Goal: Communication & Community: Share content

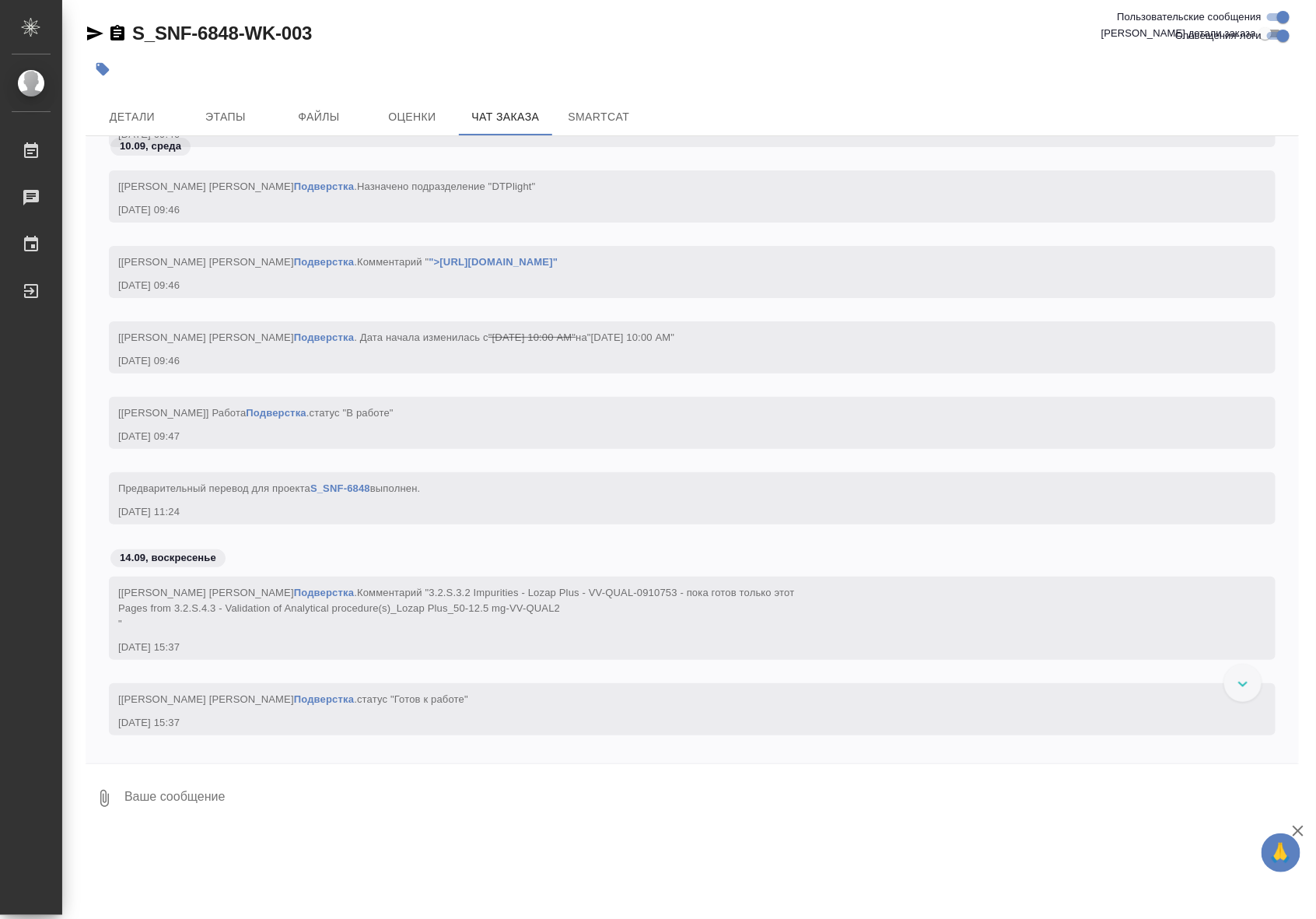
scroll to position [10699, 0]
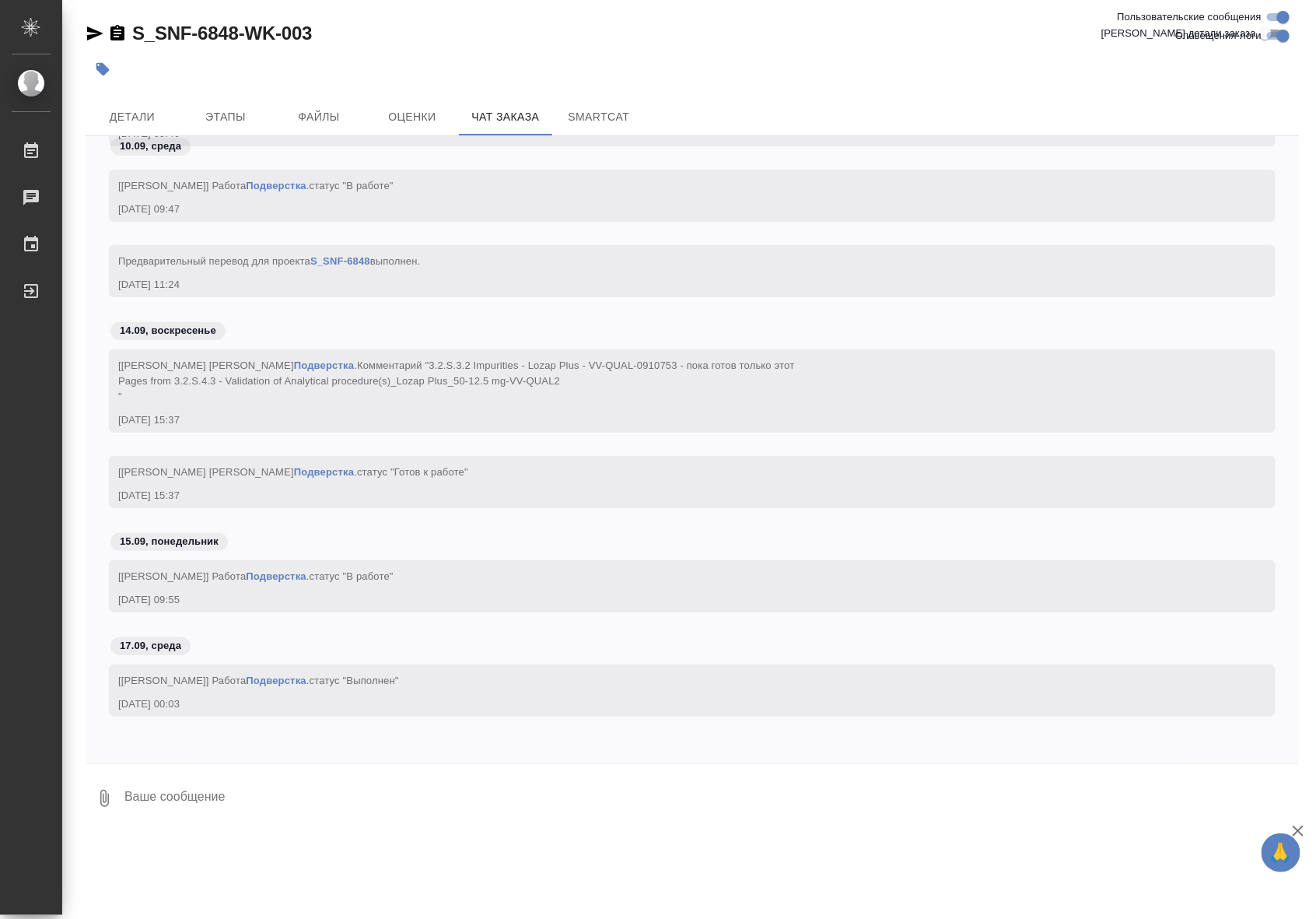
click at [286, 681] on link "Подверстка" at bounding box center [275, 680] width 60 height 11
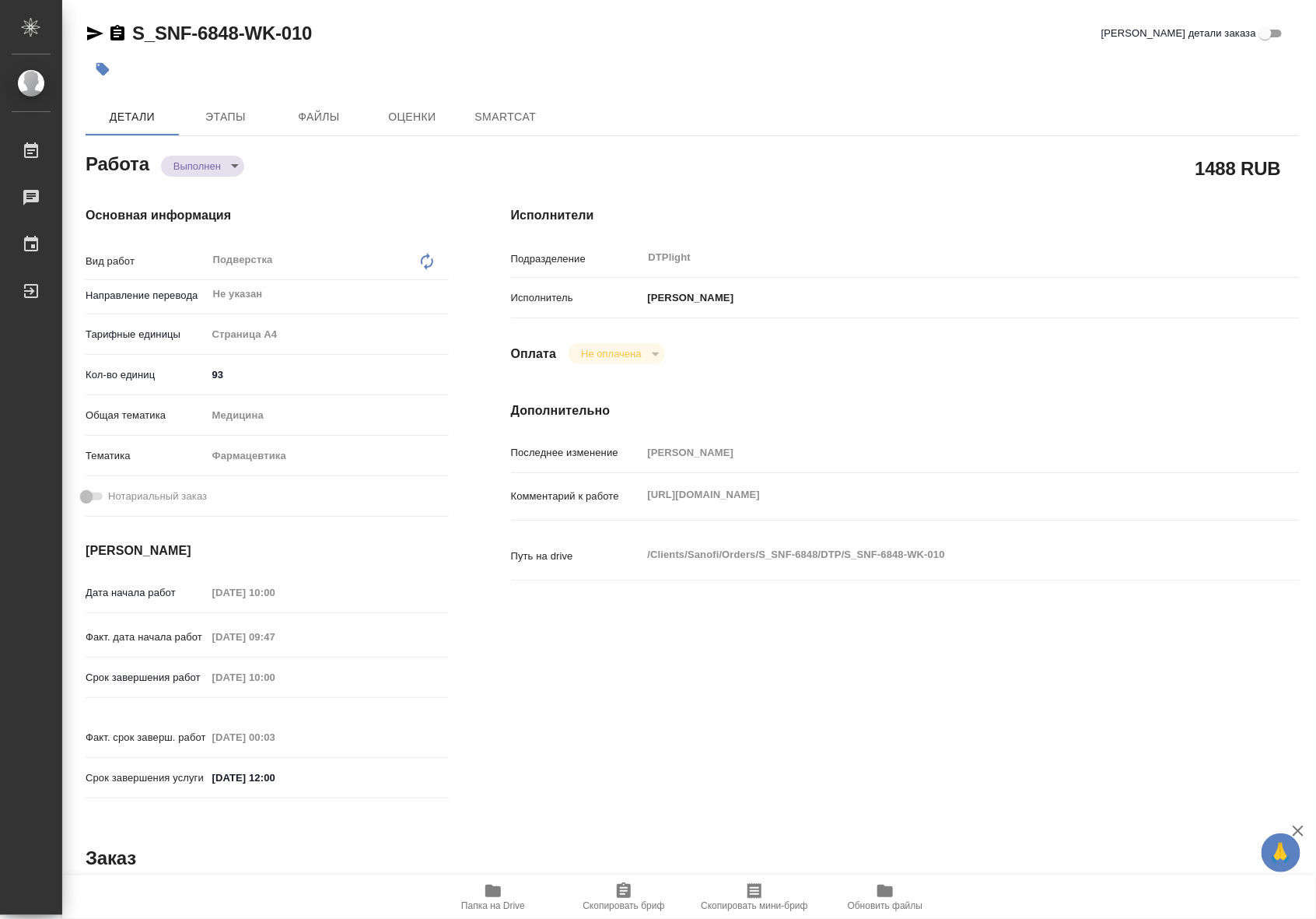
type textarea "x"
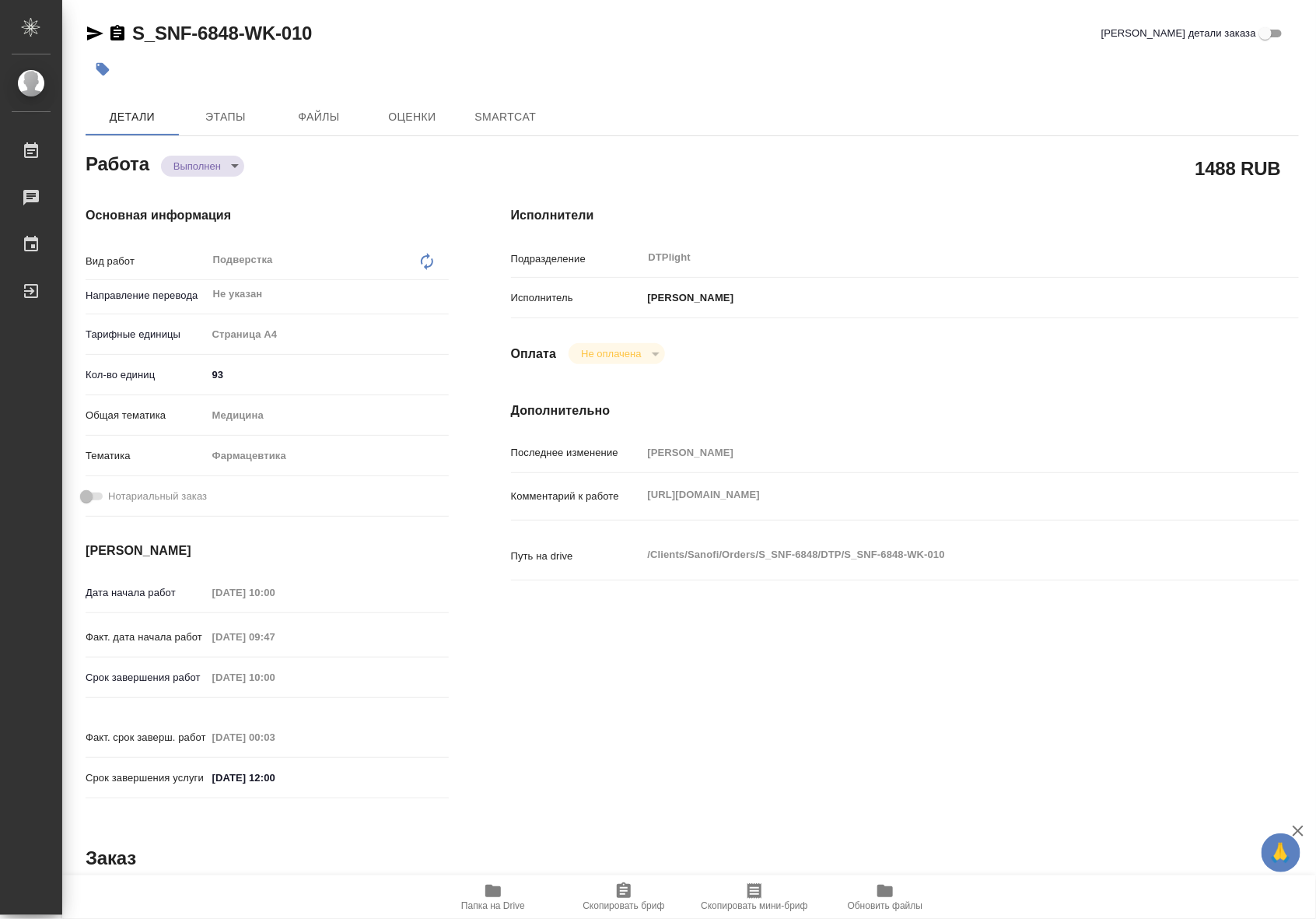
type textarea "x"
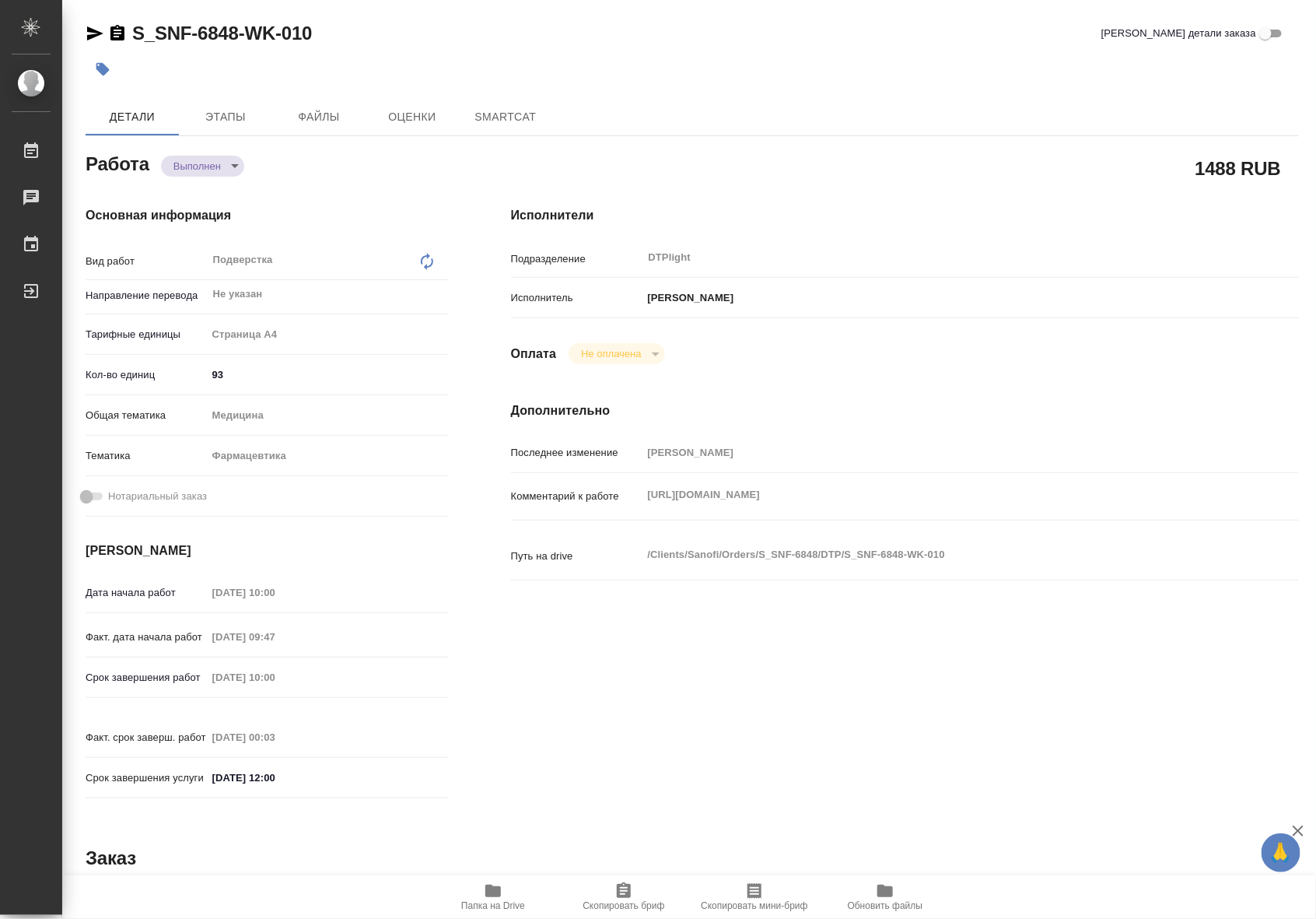
type textarea "x"
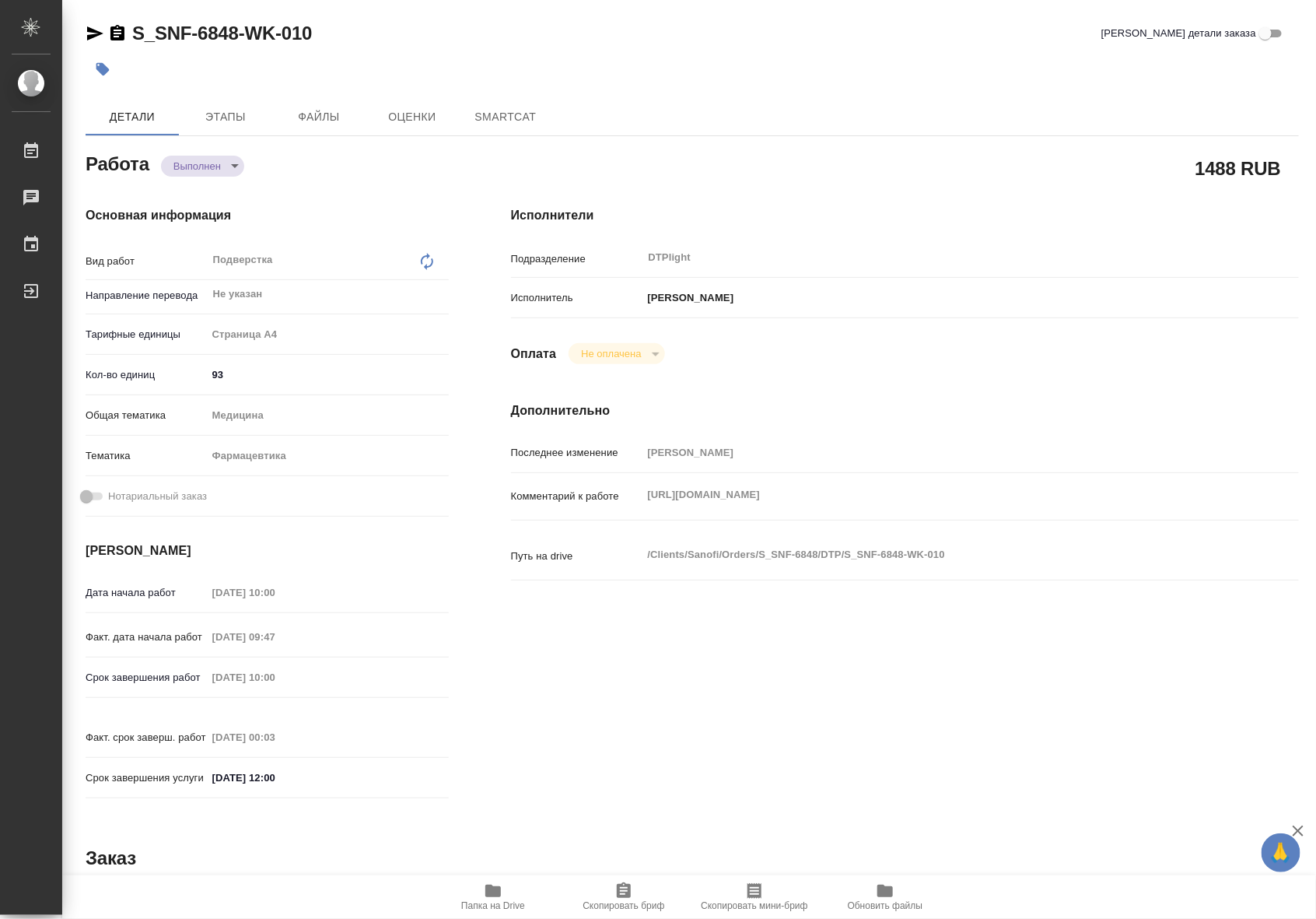
type textarea "x"
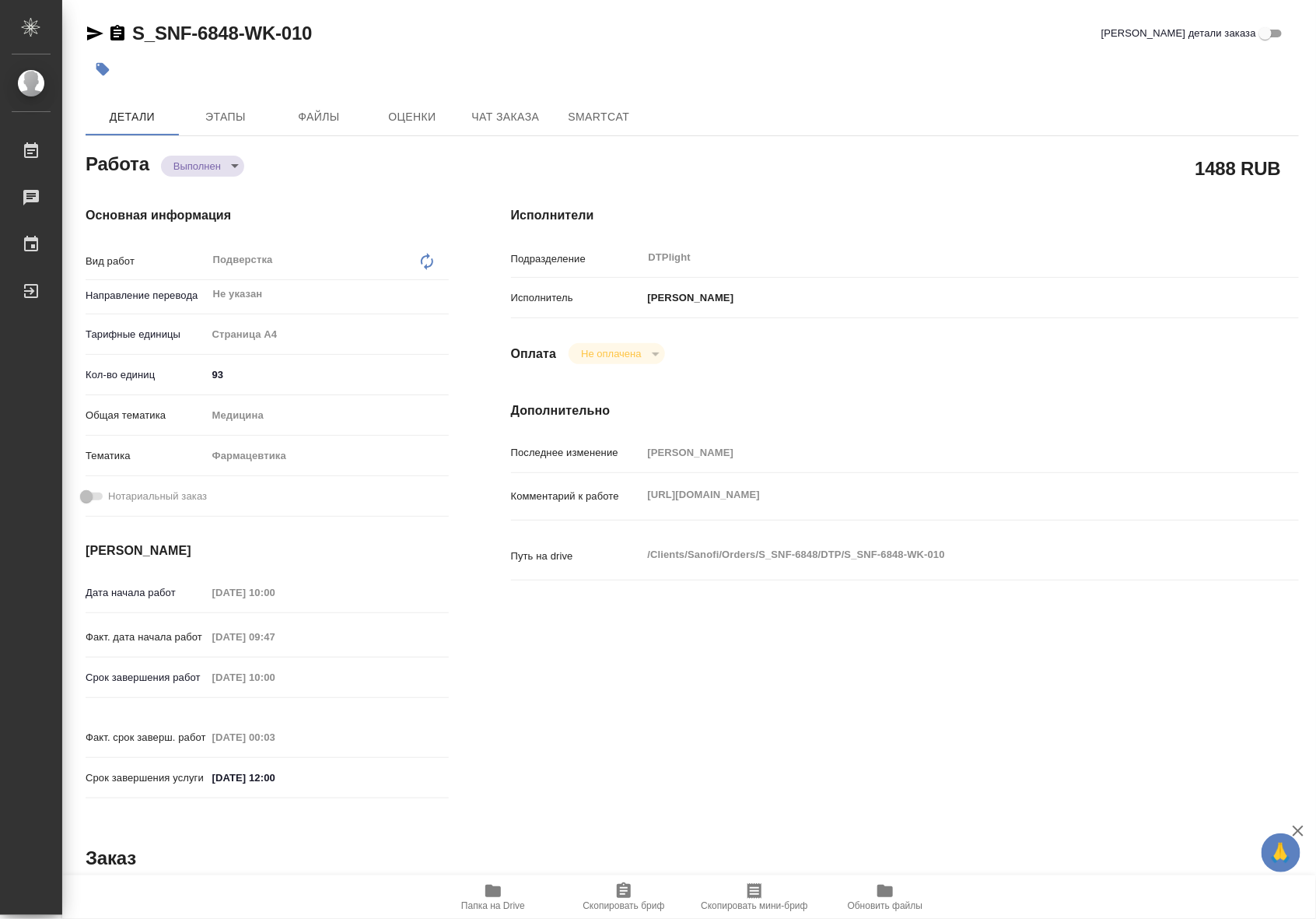
type textarea "x"
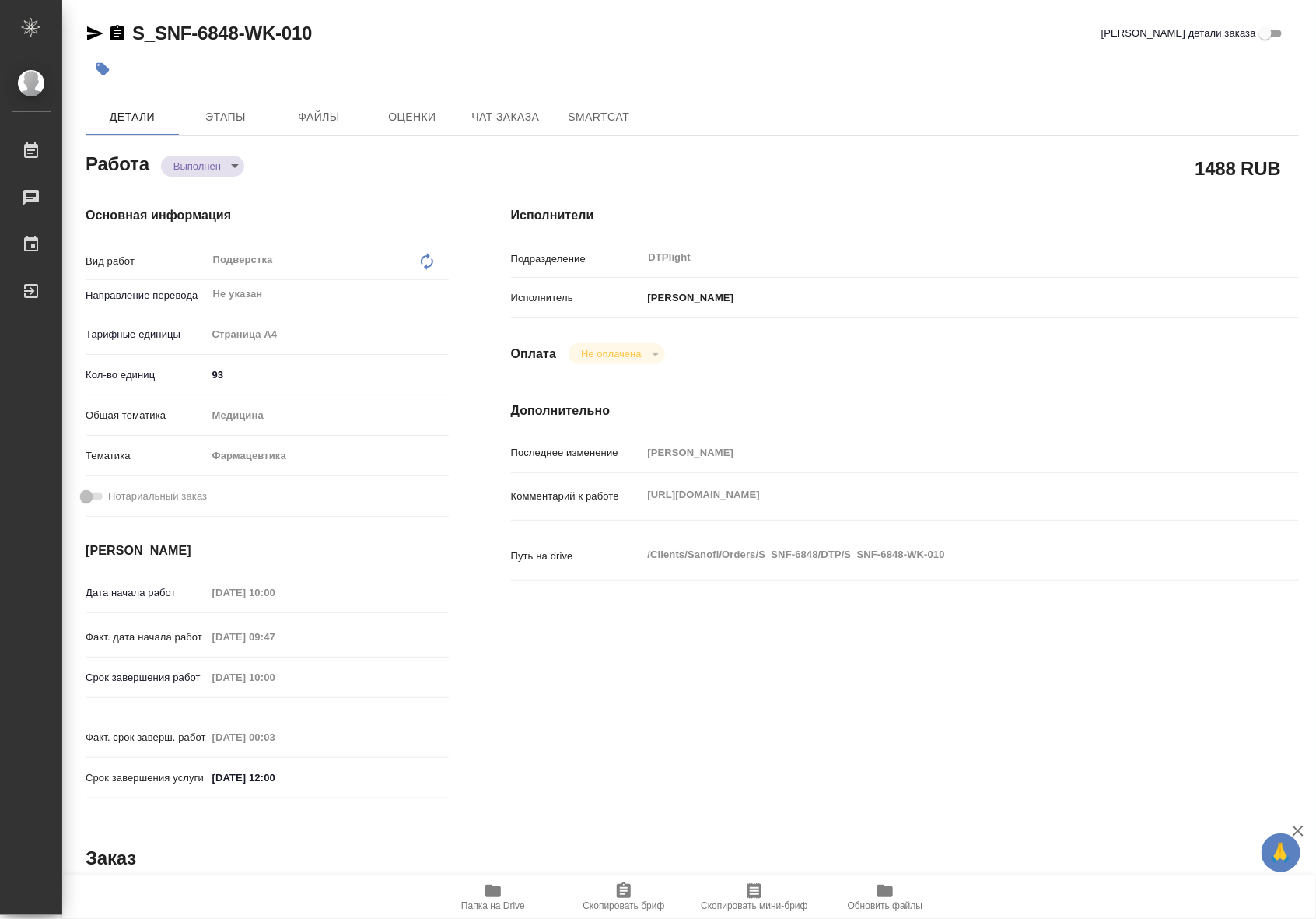
type textarea "x"
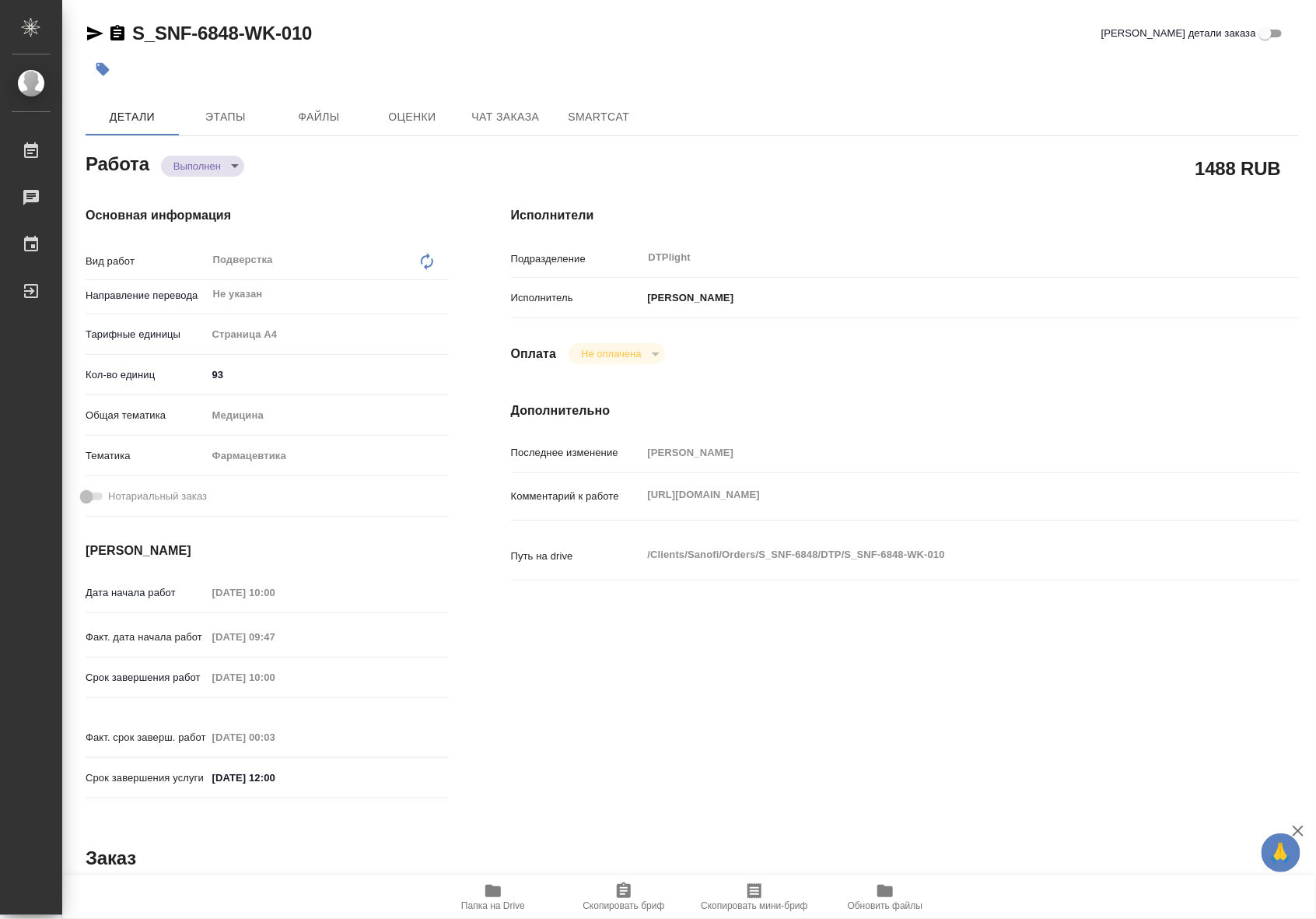
click at [502, 888] on span "Папка на Drive" at bounding box center [493, 895] width 112 height 29
